Goal: Navigation & Orientation: Find specific page/section

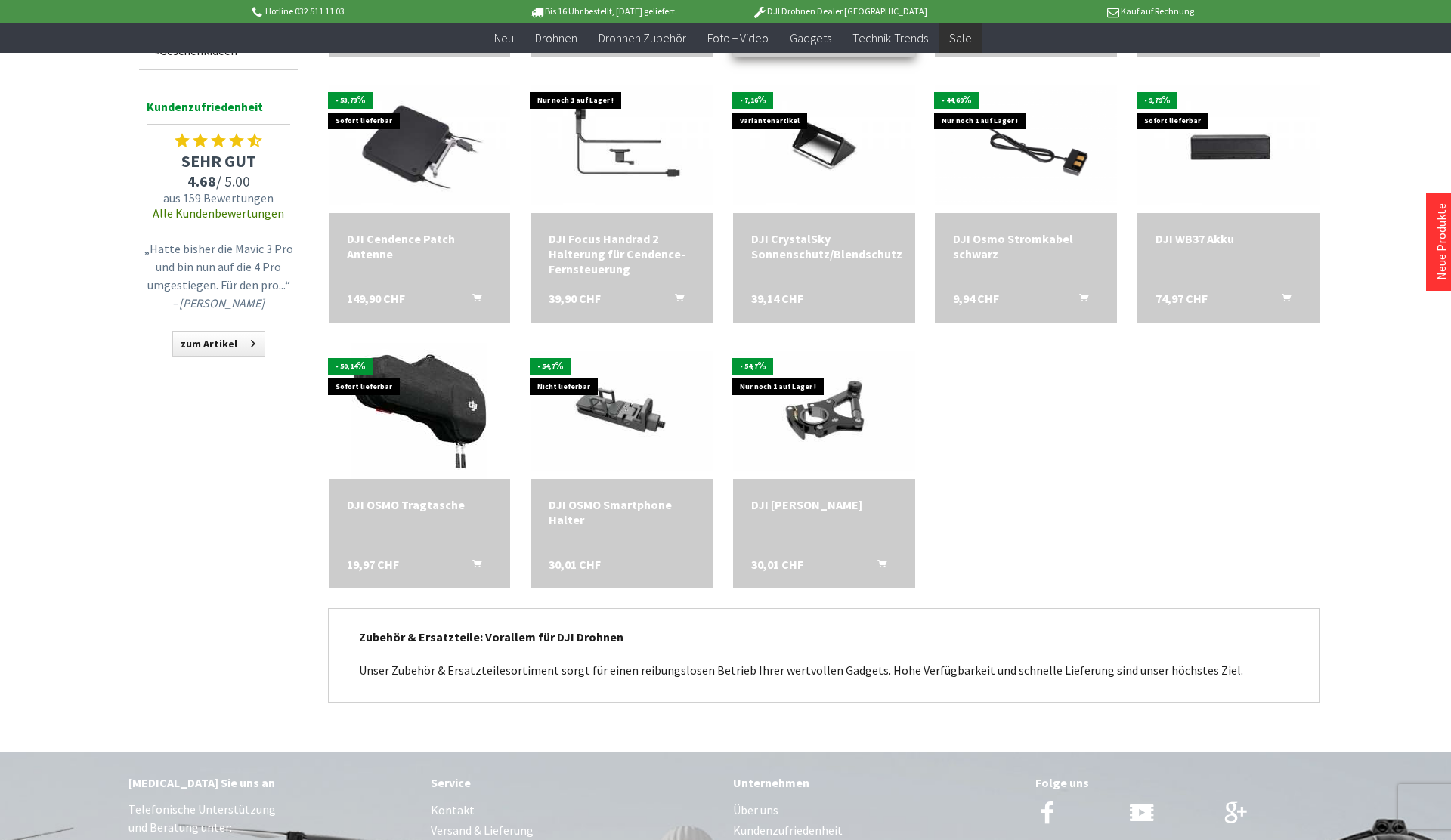
scroll to position [1058, 0]
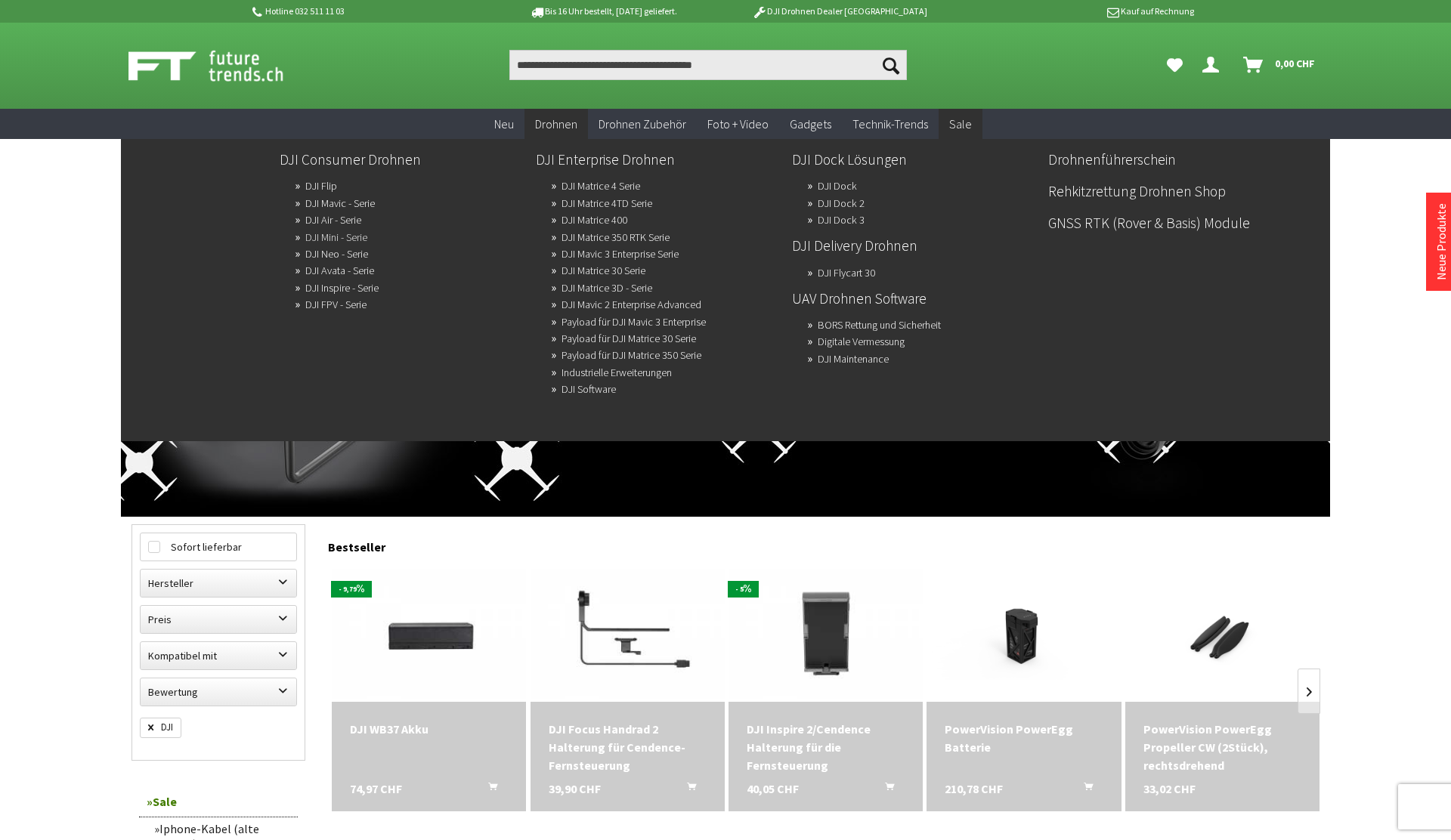
click at [354, 237] on link "DJI Mini - Serie" at bounding box center [336, 237] width 62 height 22
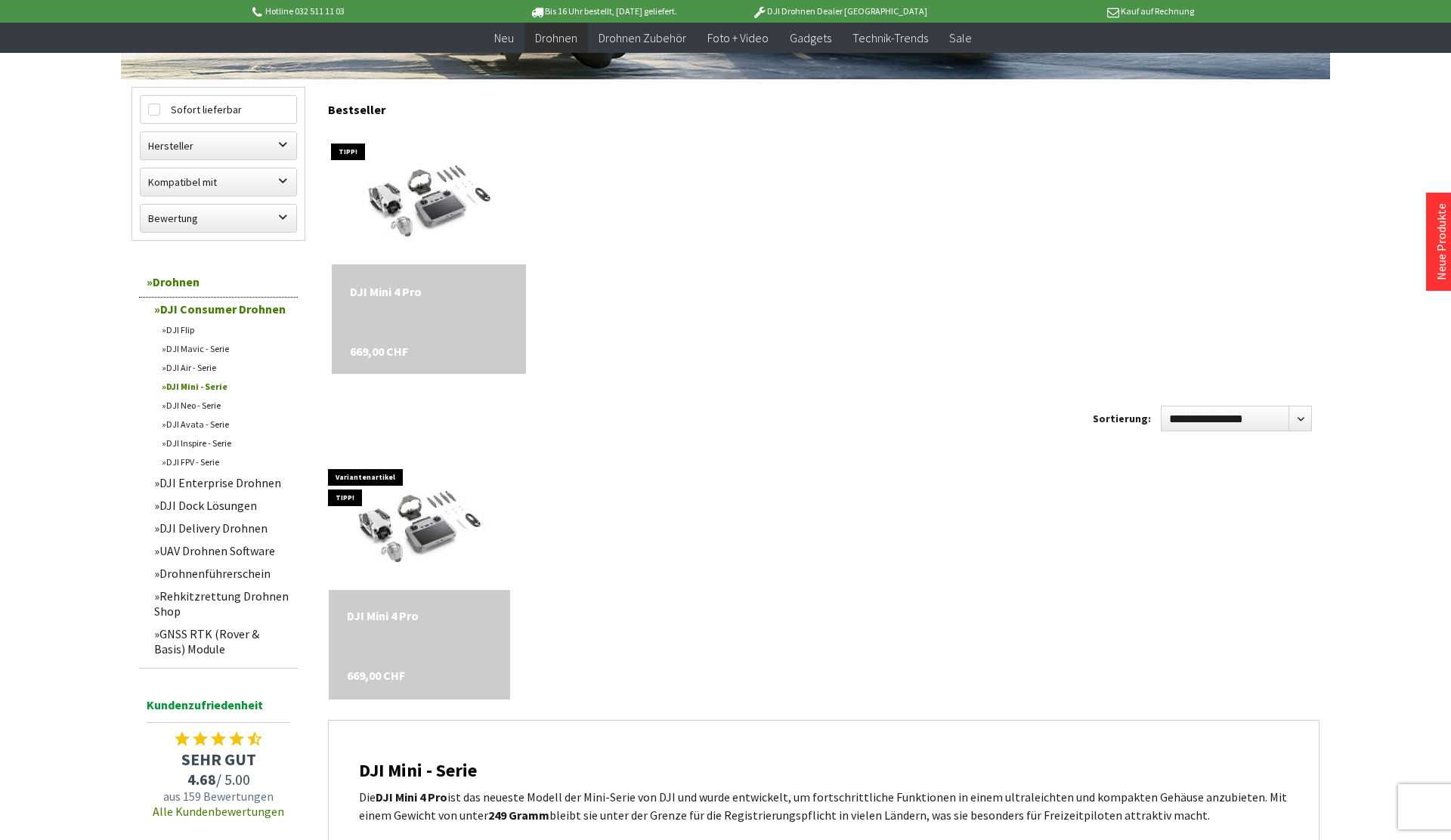
scroll to position [407, 0]
click at [386, 290] on div "DJI Mini 4 Pro" at bounding box center [429, 293] width 158 height 18
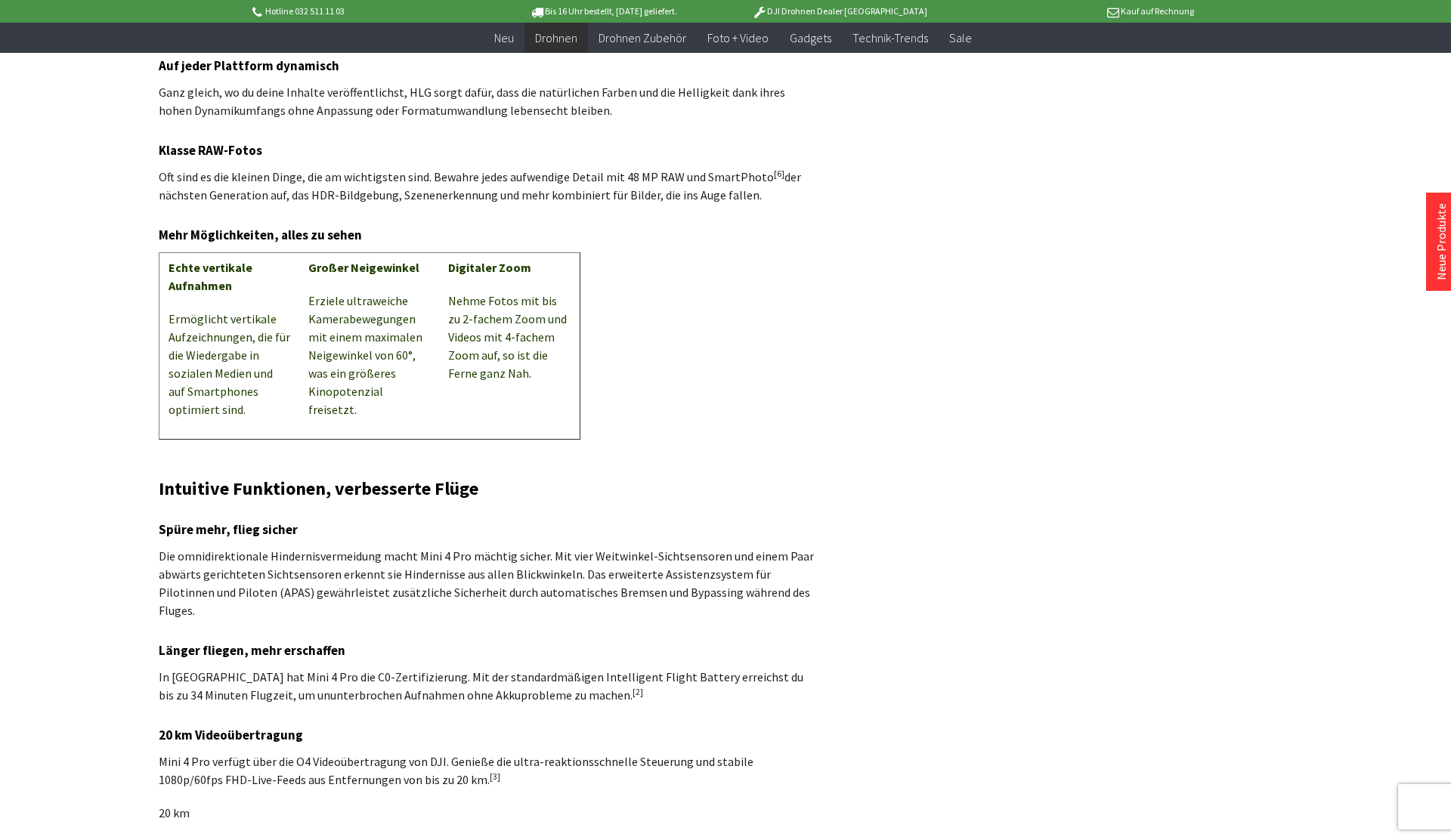
scroll to position [2342, 0]
